Goal: Information Seeking & Learning: Learn about a topic

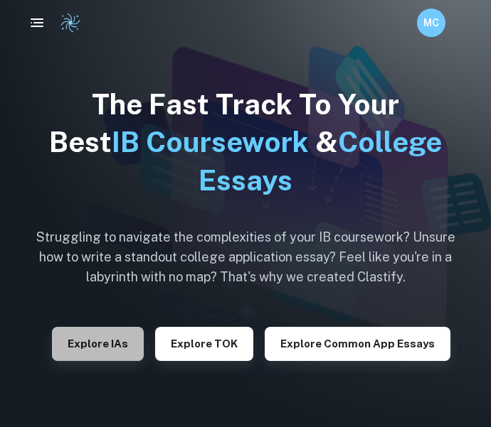
click at [112, 340] on button "Explore IAs" at bounding box center [98, 344] width 92 height 34
checkbox input "true"
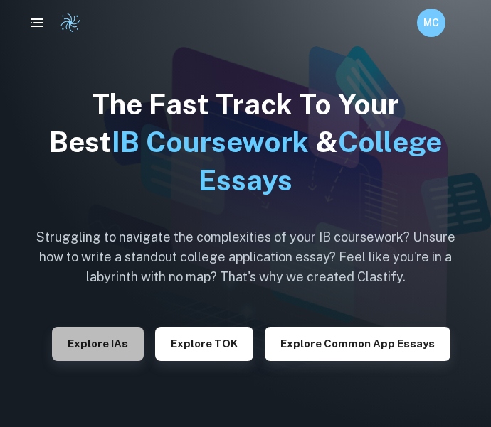
checkbox input "true"
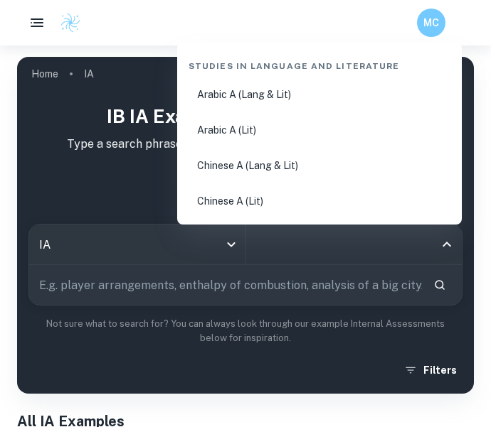
click at [294, 255] on input "All Subjects" at bounding box center [343, 244] width 182 height 27
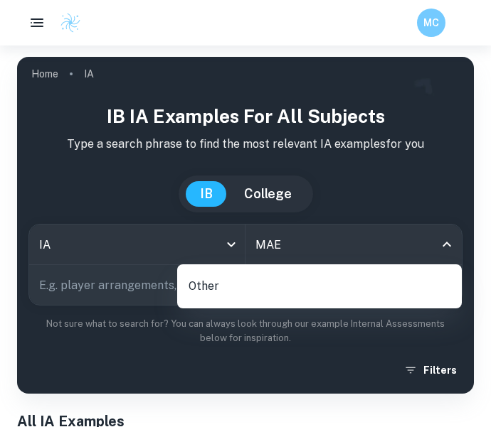
type input "MAE"
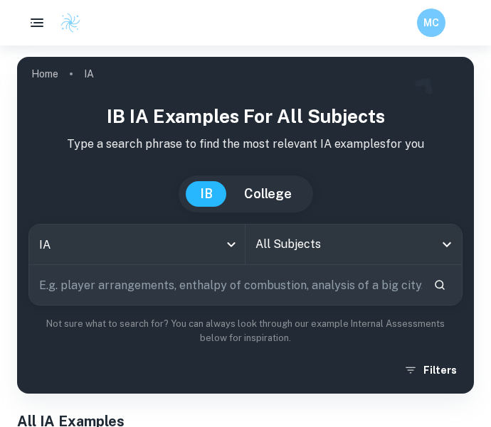
click at [137, 295] on input "text" at bounding box center [225, 285] width 393 height 40
click at [312, 262] on div "All Subjects" at bounding box center [353, 245] width 216 height 40
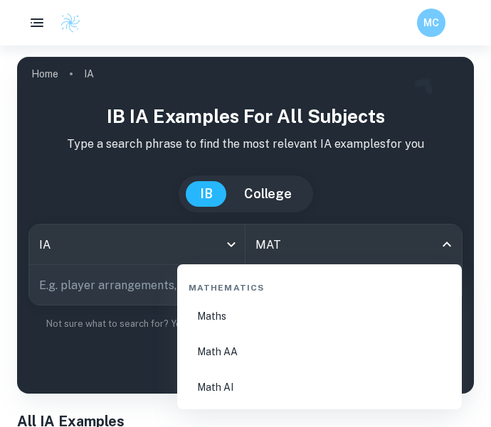
click at [216, 361] on li "Math AA" at bounding box center [319, 352] width 273 height 33
type input "Math AA"
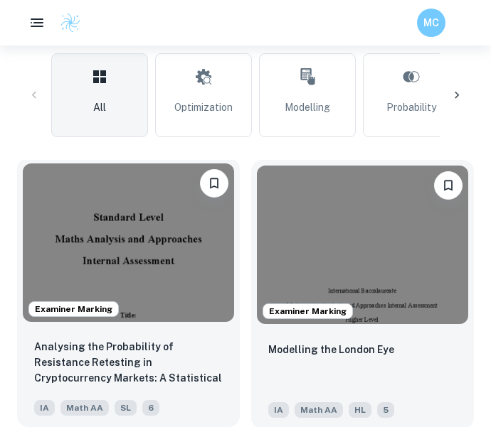
scroll to position [421, 0]
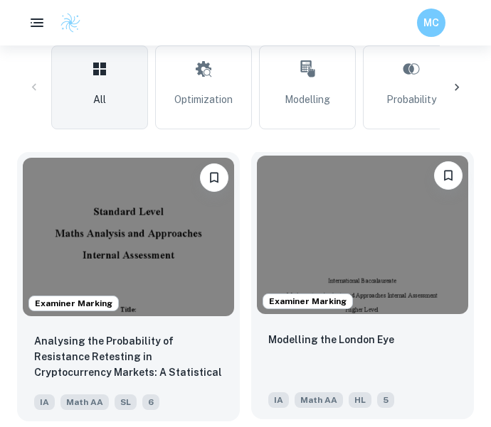
click at [311, 248] on img at bounding box center [362, 235] width 211 height 159
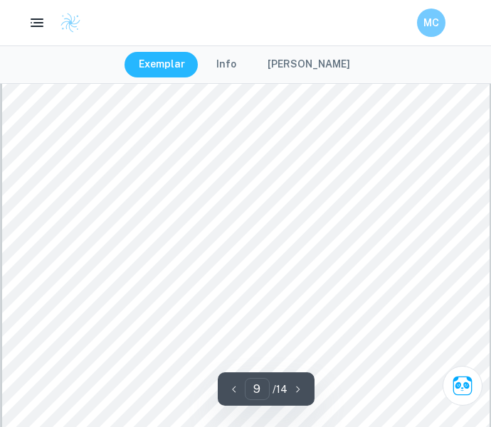
scroll to position [5904, 0]
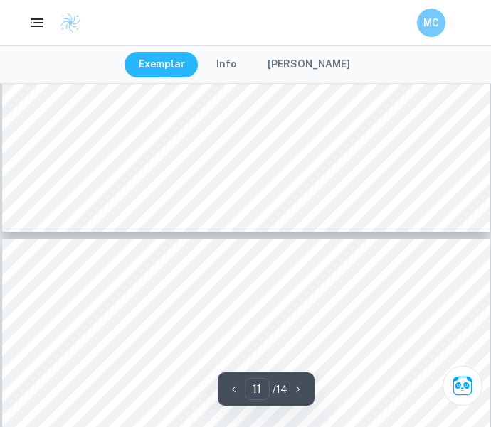
type input "10"
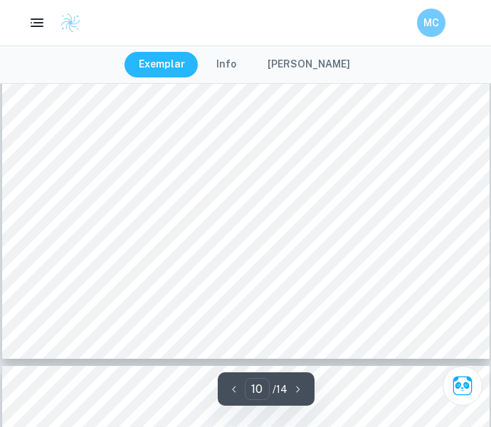
scroll to position [6625, 0]
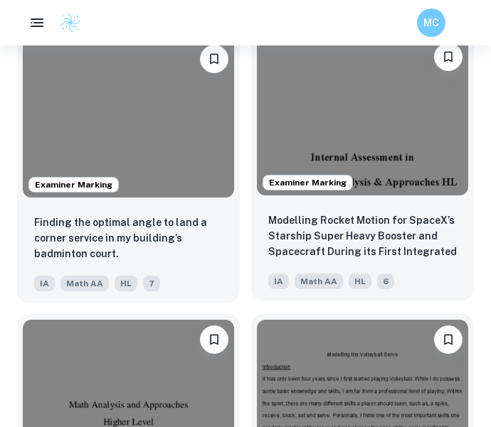
scroll to position [4187, 0]
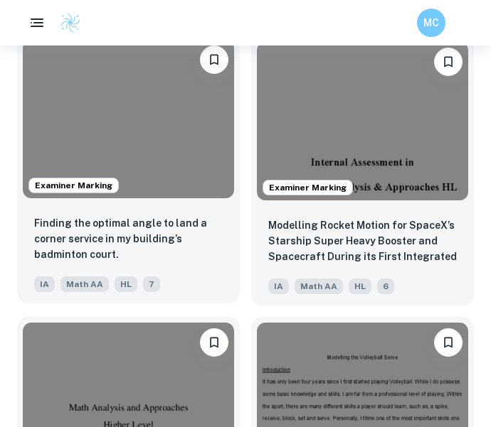
click at [102, 113] on img at bounding box center [128, 119] width 211 height 159
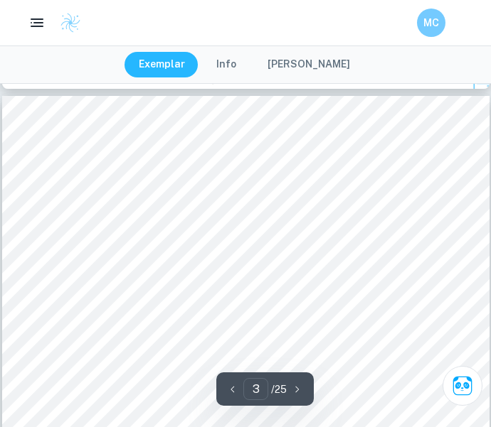
scroll to position [1450, 0]
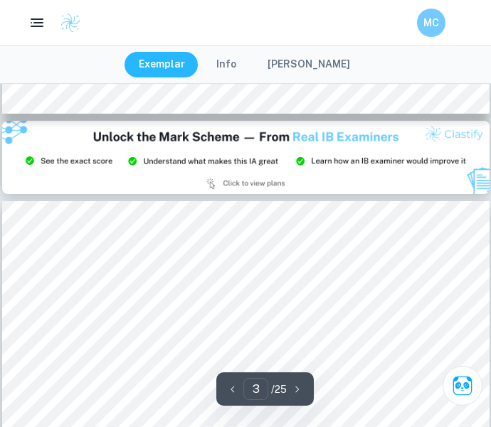
click at [255, 6] on div "MC" at bounding box center [245, 23] width 491 height 46
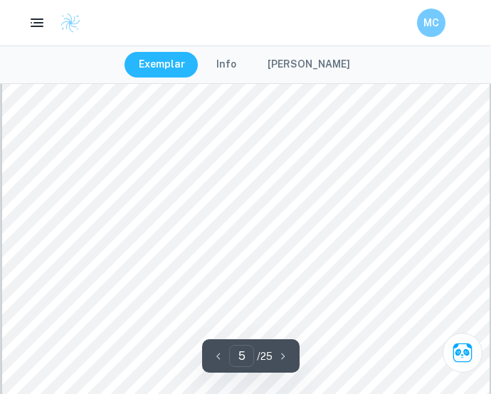
scroll to position [2908, 0]
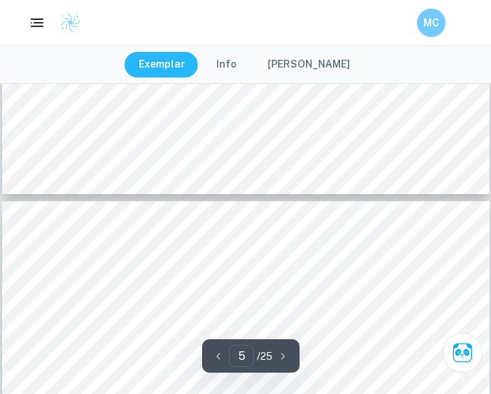
type input "4"
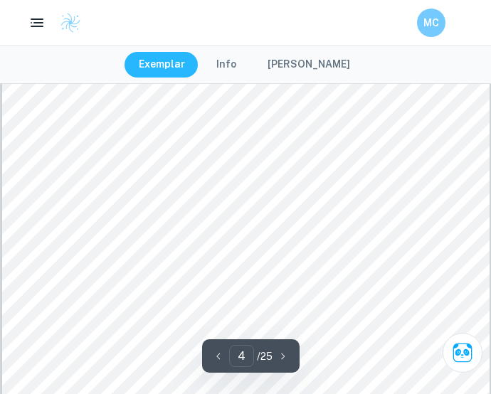
scroll to position [2494, 0]
